Goal: Task Accomplishment & Management: Use online tool/utility

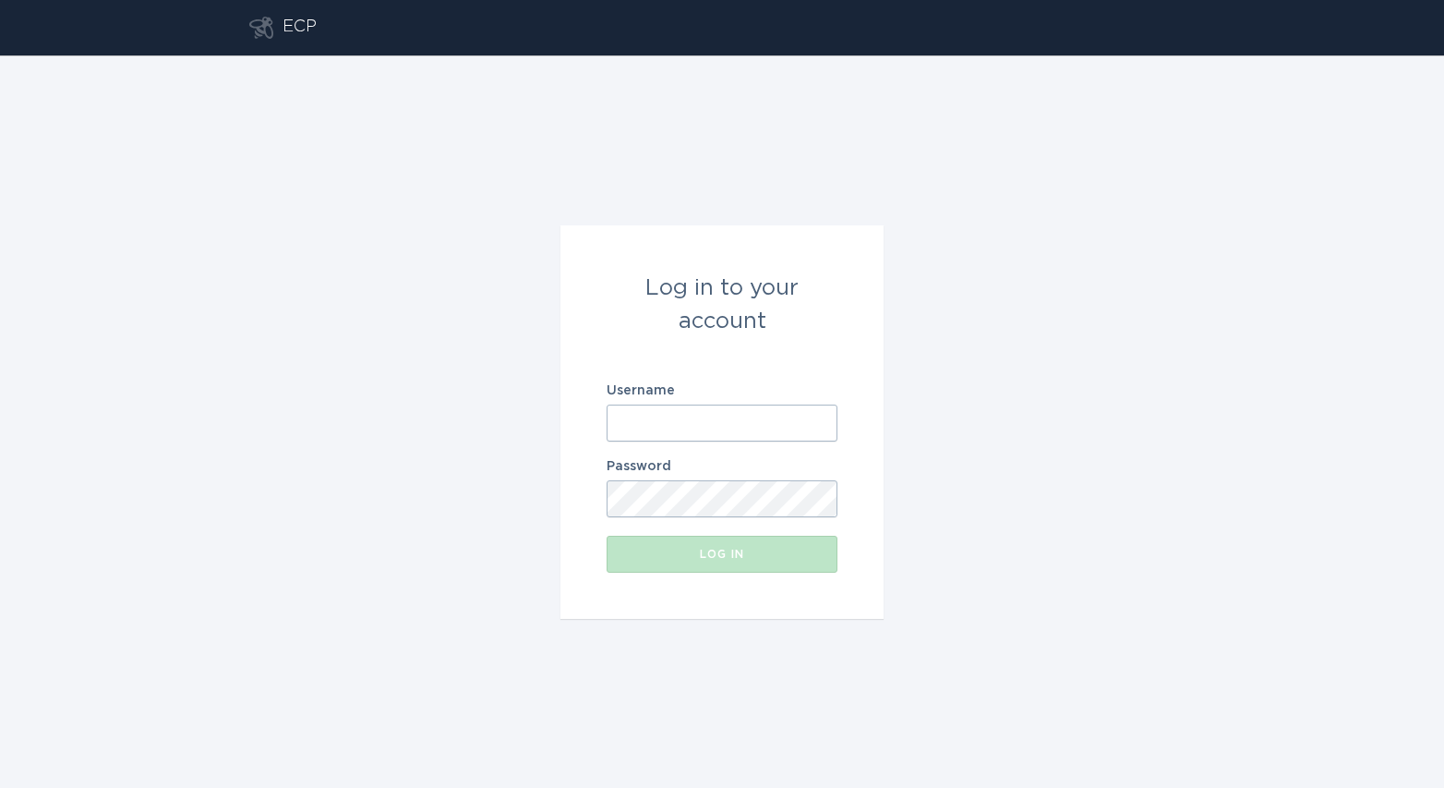
click at [672, 442] on form "Log in to your account Username Password Log in" at bounding box center [722, 421] width 323 height 393
click at [673, 425] on input "Username" at bounding box center [722, 422] width 231 height 37
paste input "[EMAIL_ADDRESS][DOMAIN_NAME]"
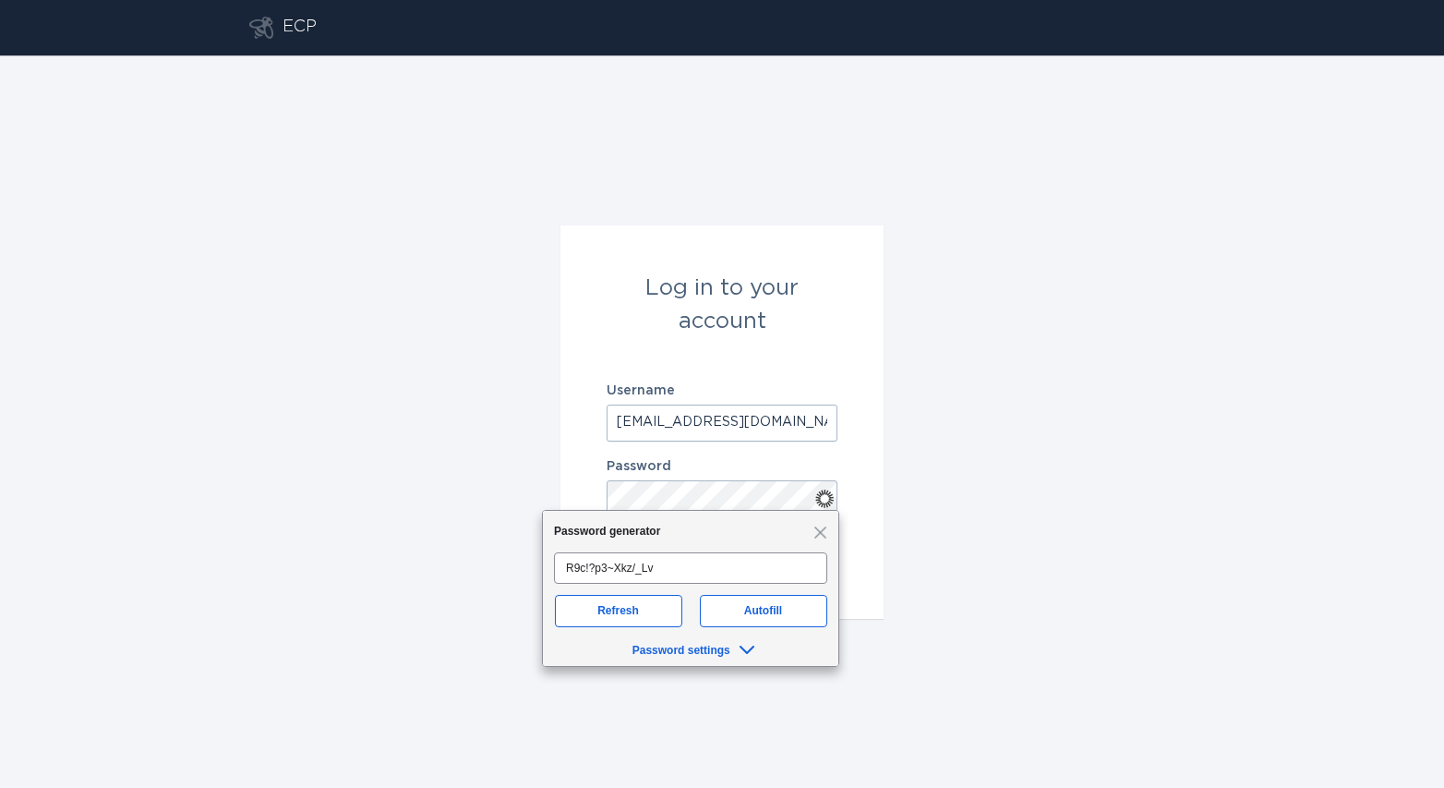
scroll to position [0, 11]
click at [607, 536] on button "Log in" at bounding box center [722, 554] width 231 height 37
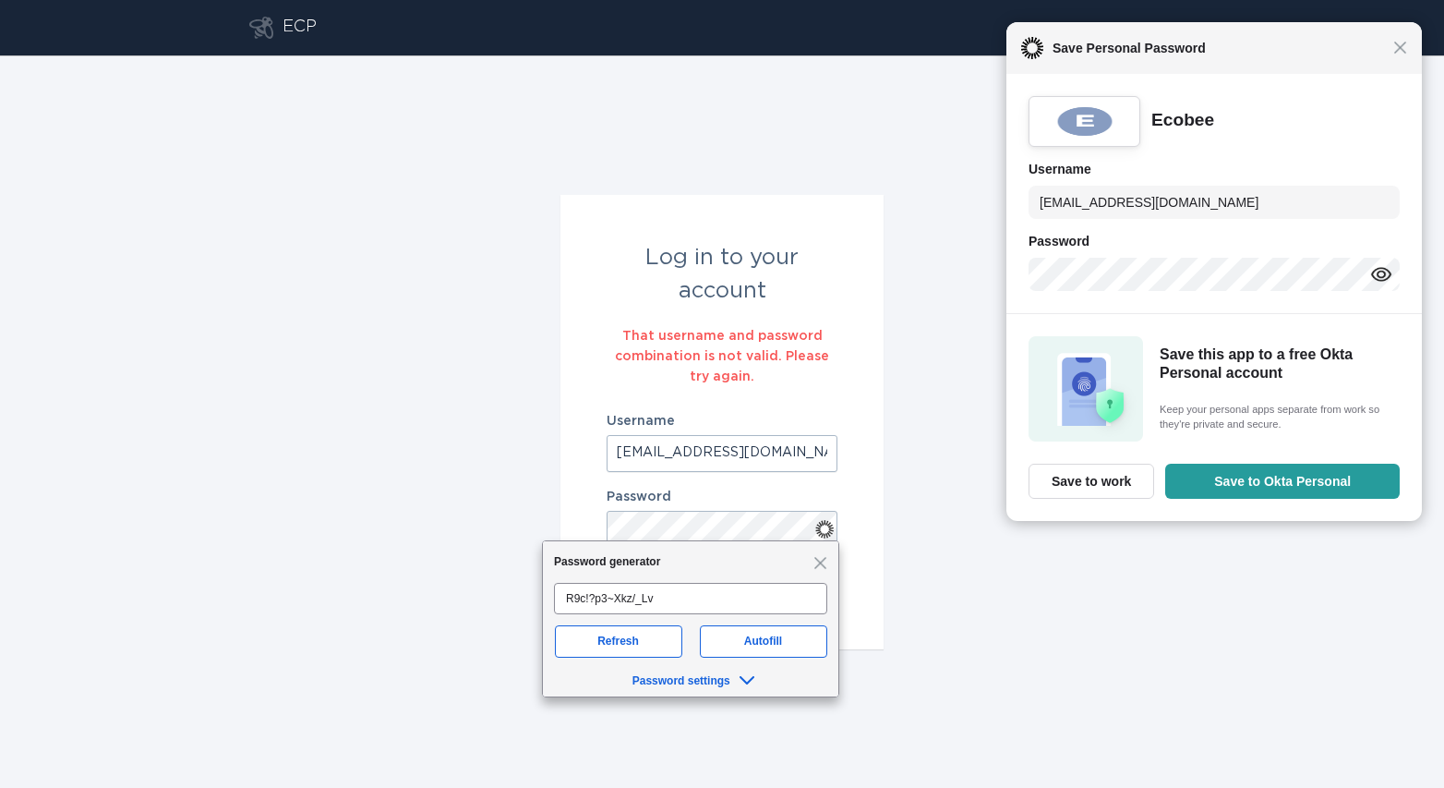
click at [746, 451] on input "[EMAIL_ADDRESS][DOMAIN_NAME]" at bounding box center [722, 453] width 231 height 37
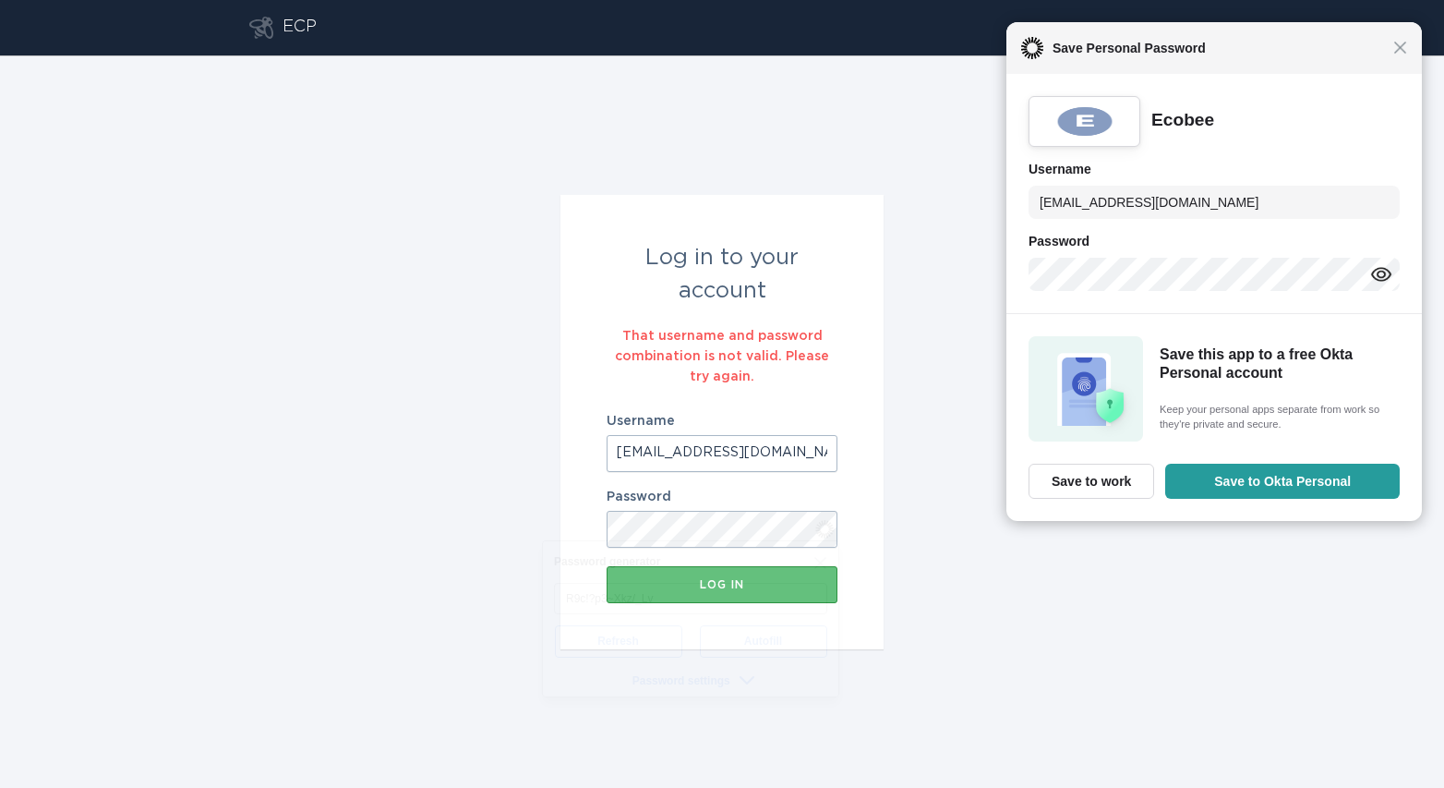
click at [746, 451] on input "[EMAIL_ADDRESS][DOMAIN_NAME]" at bounding box center [722, 453] width 231 height 37
paste input "text"
type input "[EMAIL_ADDRESS][DOMAIN_NAME]"
click at [1408, 45] on div "Close Save Personal Password" at bounding box center [1215, 48] width 416 height 52
click at [1402, 50] on span "Close" at bounding box center [1401, 48] width 14 height 14
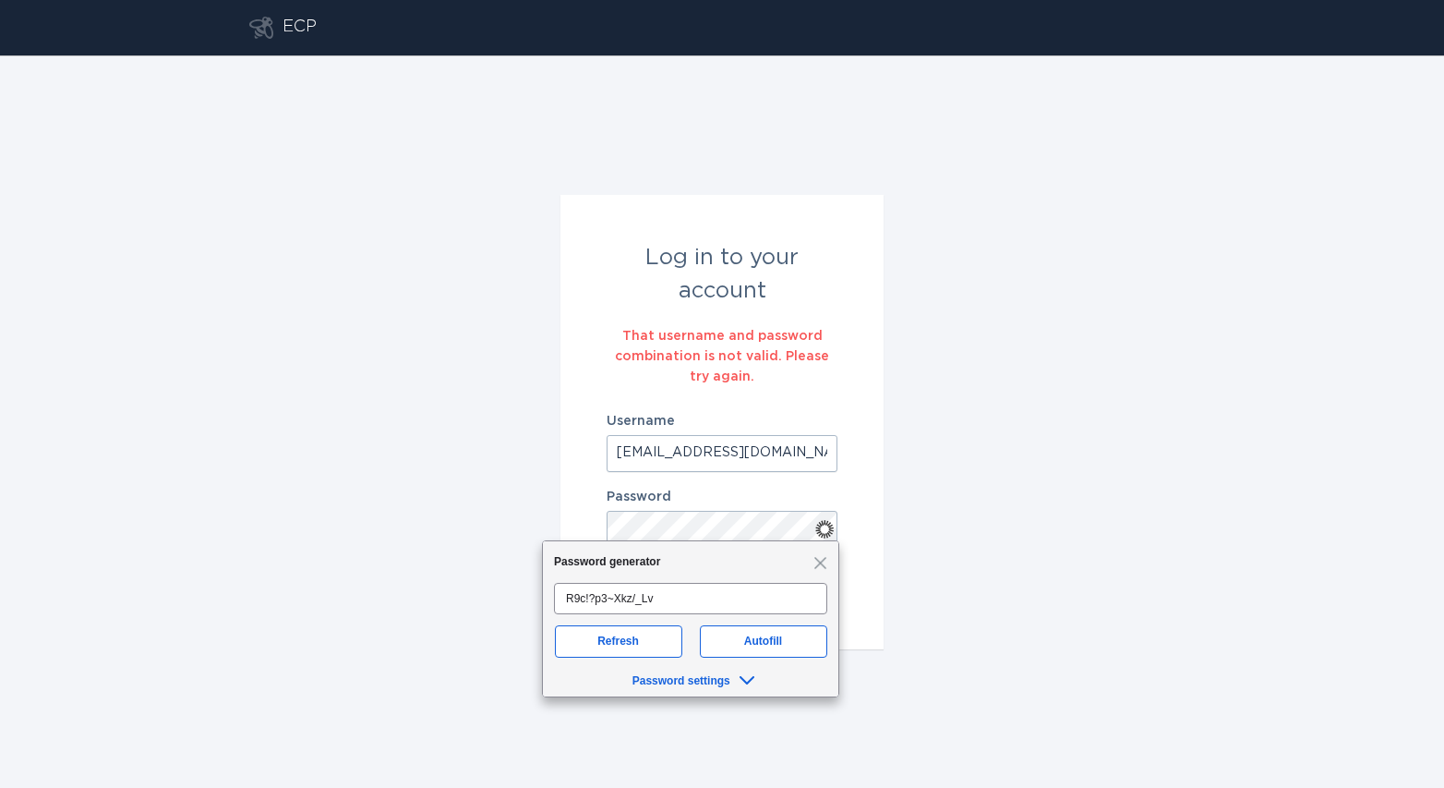
click at [1075, 474] on div "Log in to your account That username and password combination is not valid. Ple…" at bounding box center [722, 421] width 1444 height 732
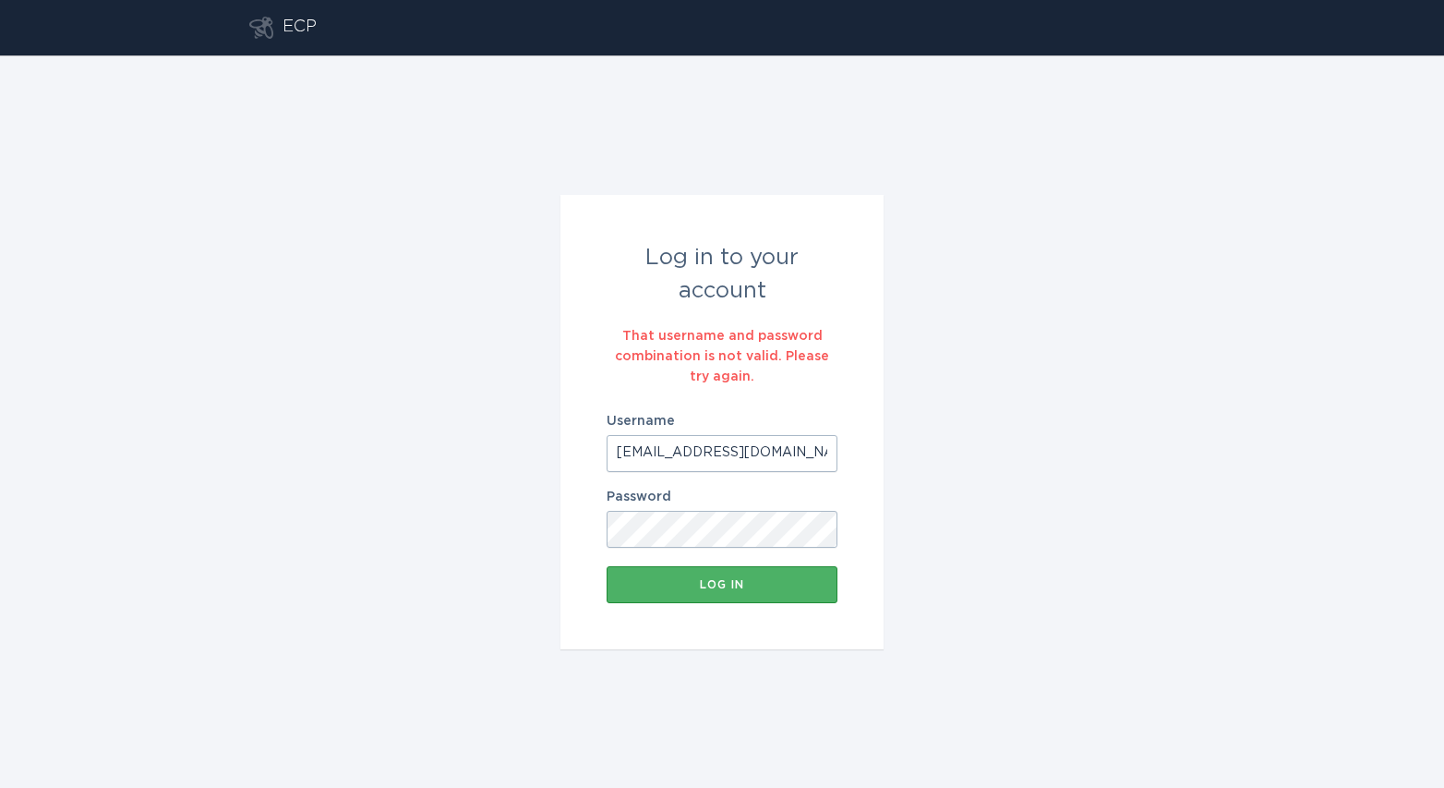
click at [721, 575] on button "Log in" at bounding box center [722, 584] width 231 height 37
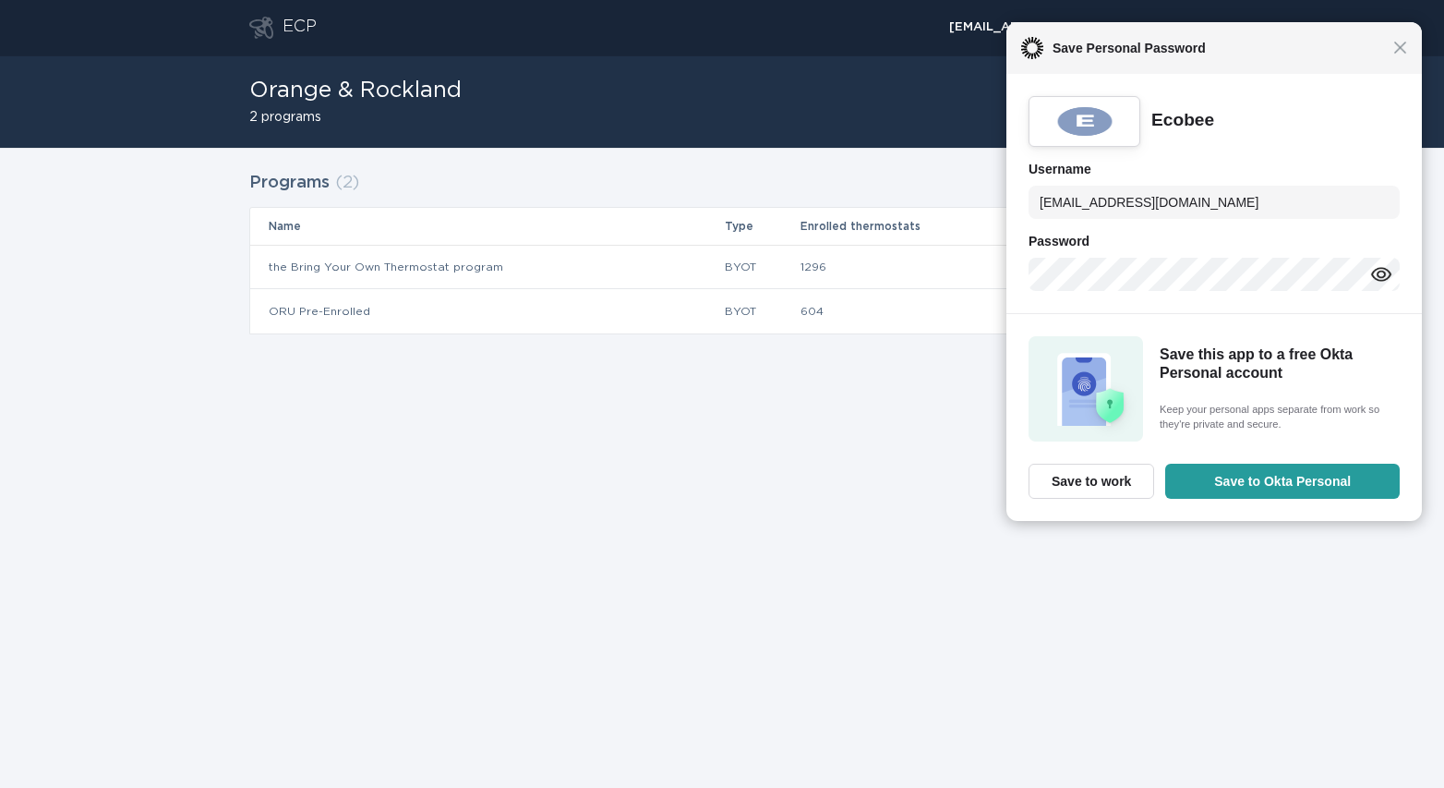
click at [1371, 222] on div "Ecobee Username [EMAIL_ADDRESS][DOMAIN_NAME] Password" at bounding box center [1215, 193] width 416 height 239
click at [1396, 48] on span "Close" at bounding box center [1401, 48] width 14 height 14
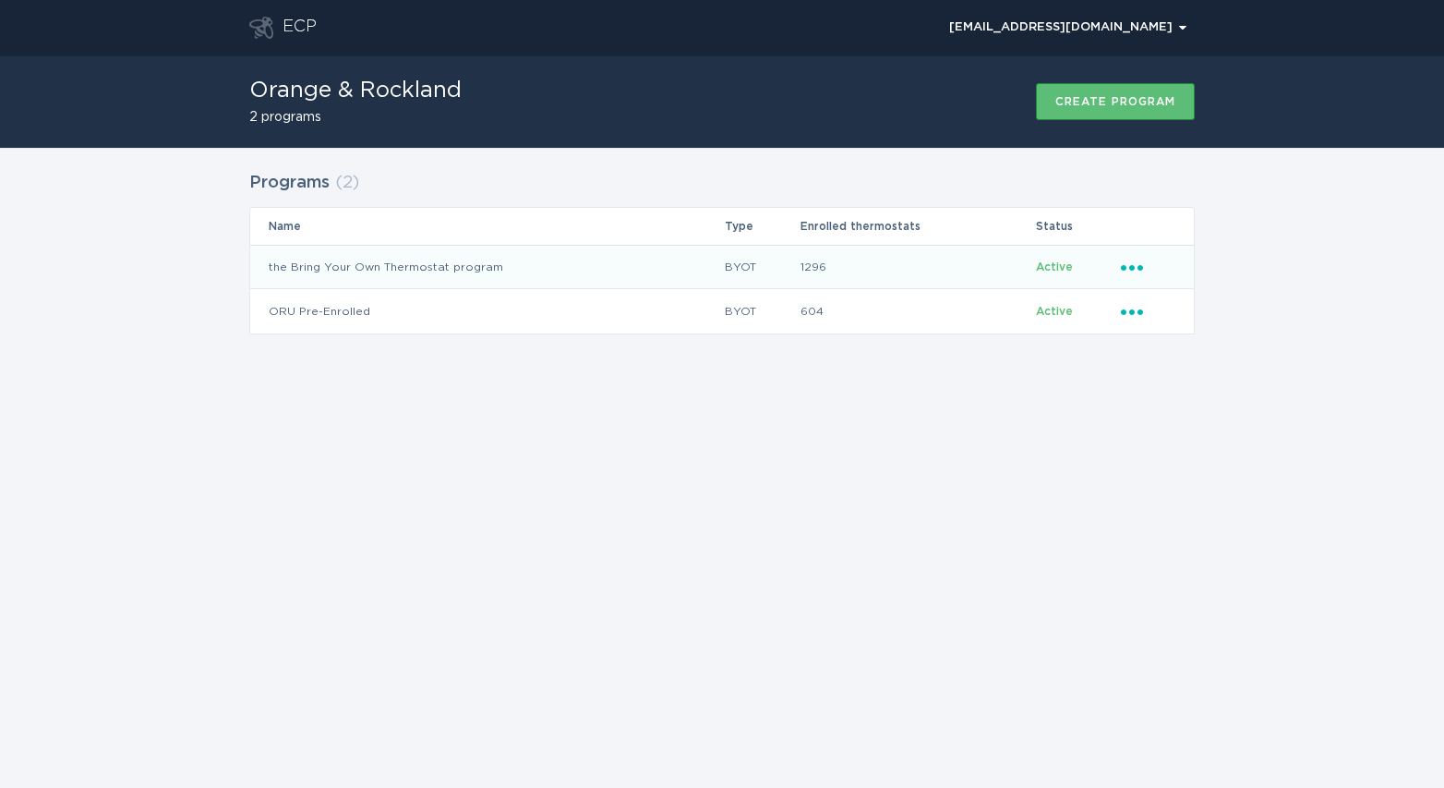
click at [1129, 265] on icon "Ellipsis" at bounding box center [1134, 265] width 26 height 16
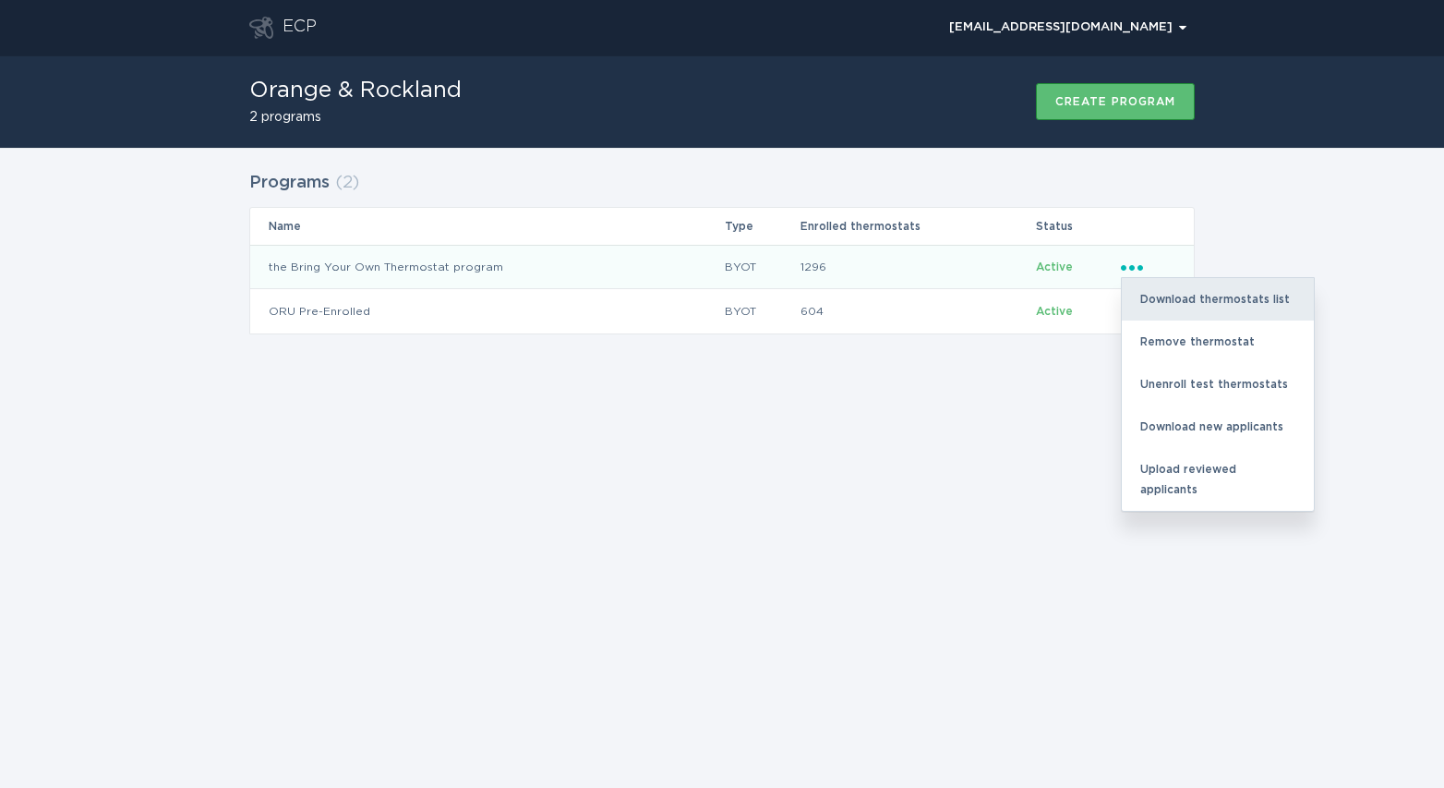
click at [1215, 296] on div "Download thermostats list" at bounding box center [1218, 299] width 192 height 42
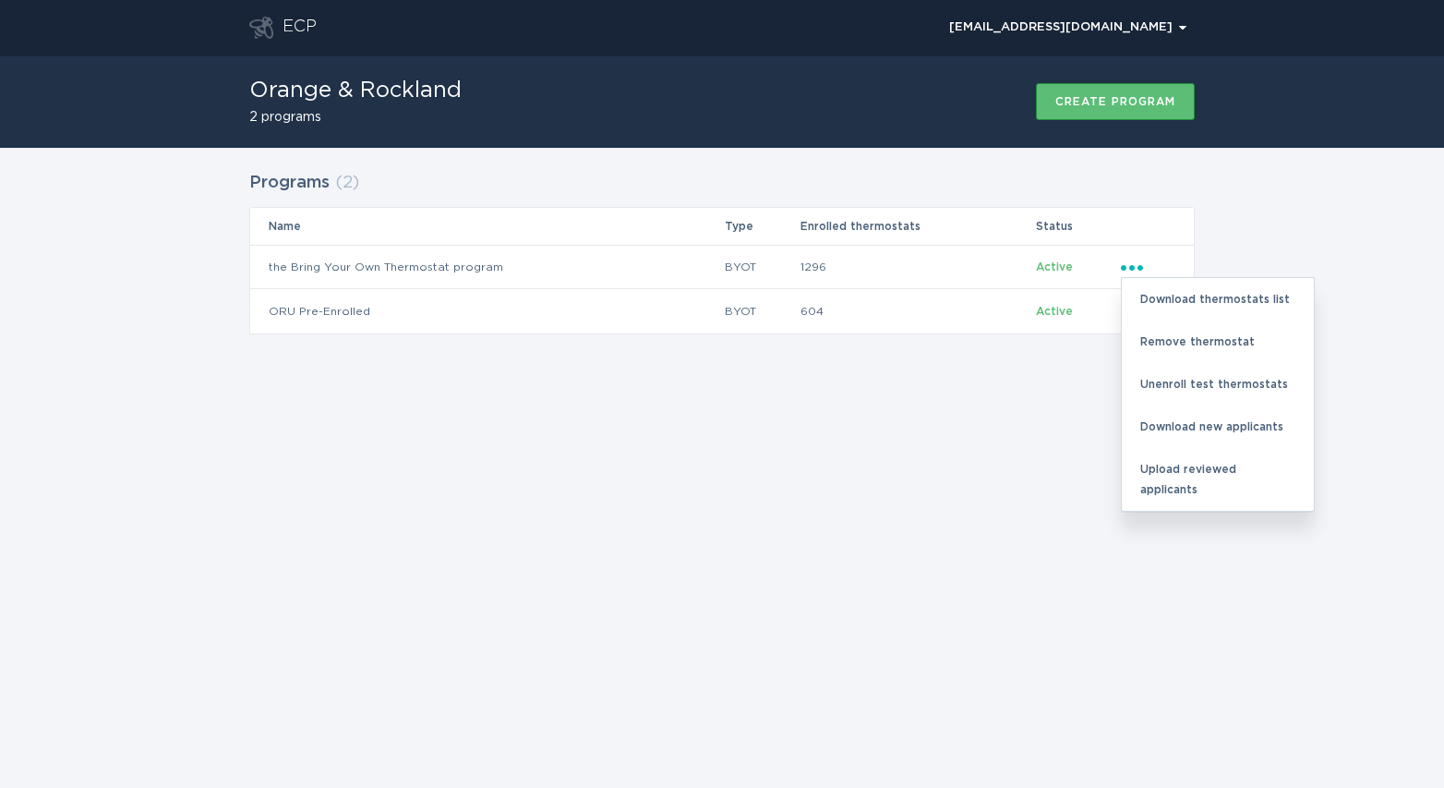
click at [931, 380] on div "ECP [EMAIL_ADDRESS][DOMAIN_NAME] Chevron Orange & Rockland 2 programs Create pr…" at bounding box center [722, 394] width 1444 height 788
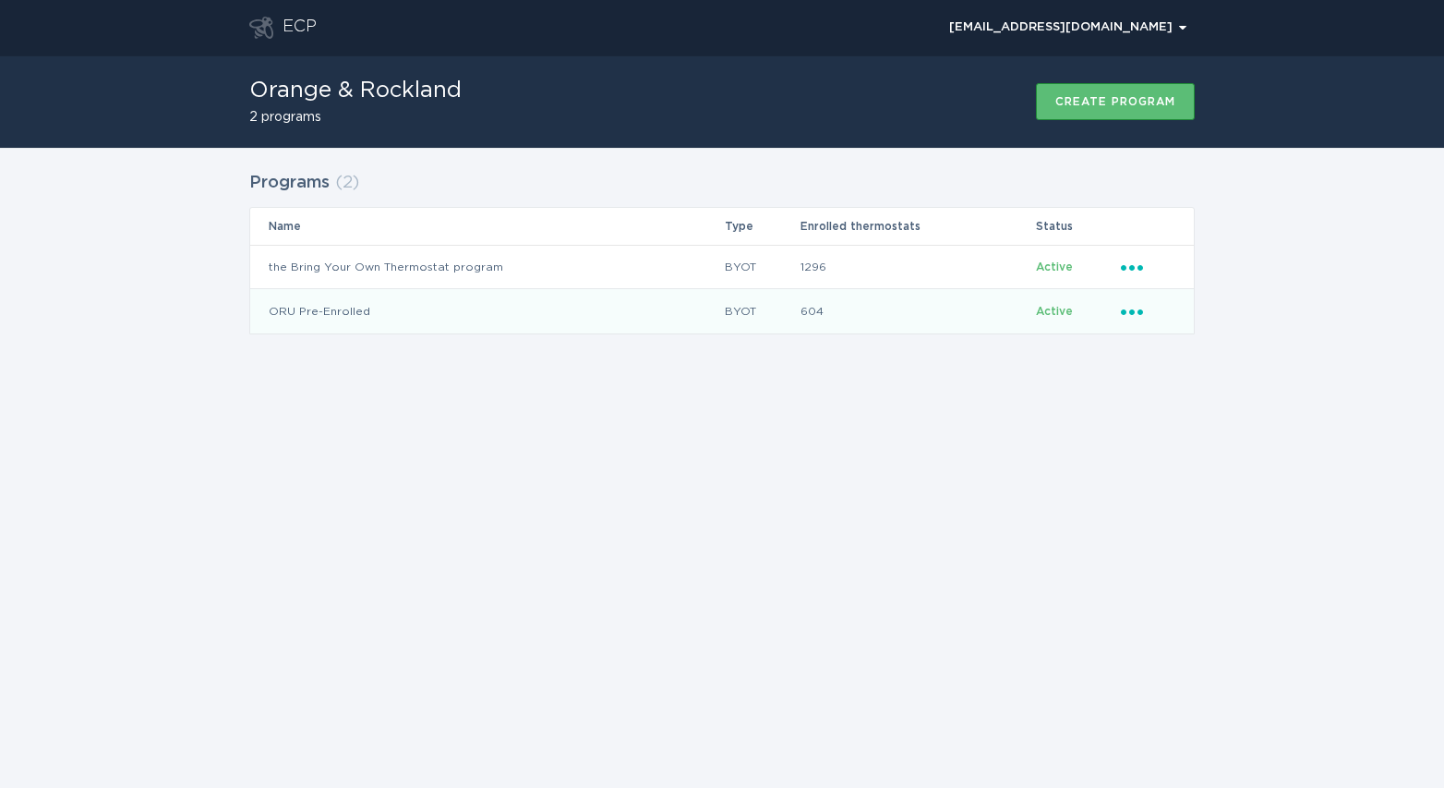
click at [1129, 308] on icon "Ellipsis" at bounding box center [1134, 309] width 26 height 16
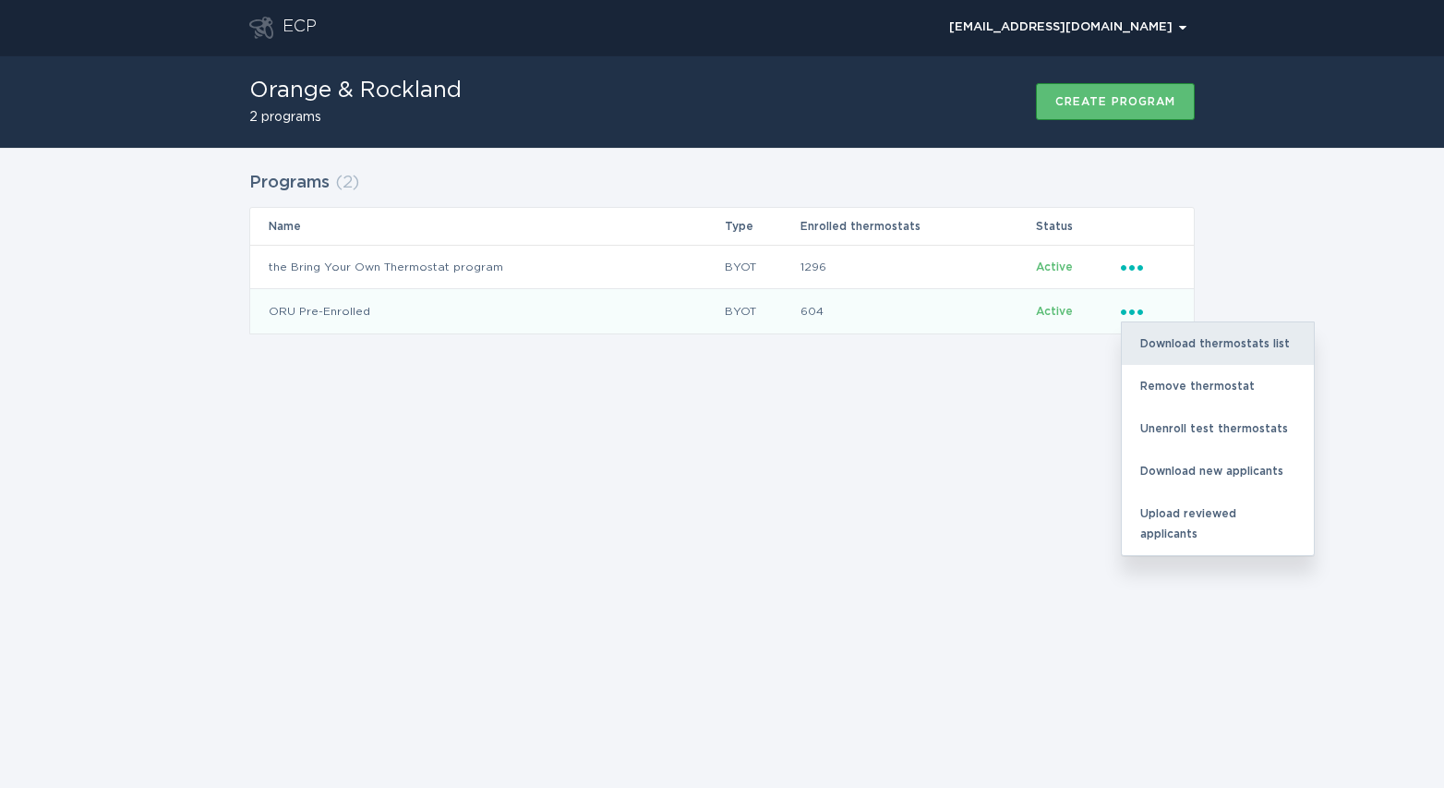
click at [1193, 335] on div "Download thermostats list" at bounding box center [1218, 343] width 192 height 42
